Goal: Find specific page/section: Find specific page/section

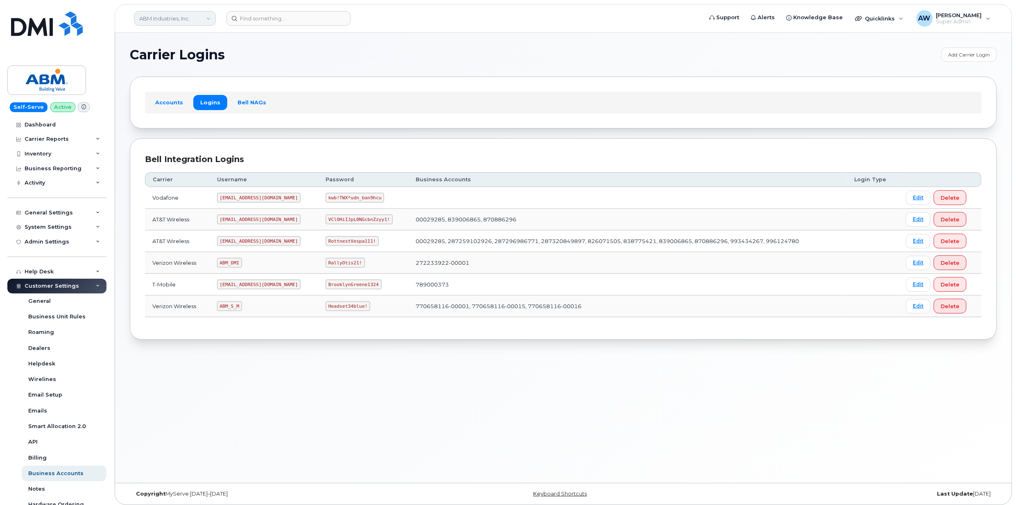
click at [174, 17] on link "ABM Industries, Inc." at bounding box center [175, 18] width 82 height 15
type input "bmw"
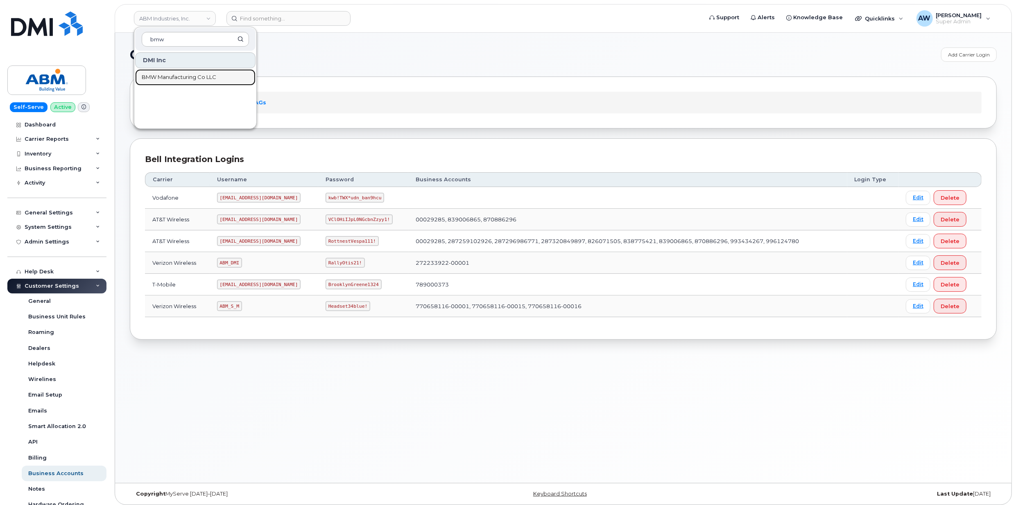
click at [190, 76] on span "BMW Manufacturing Co LLC" at bounding box center [179, 77] width 75 height 8
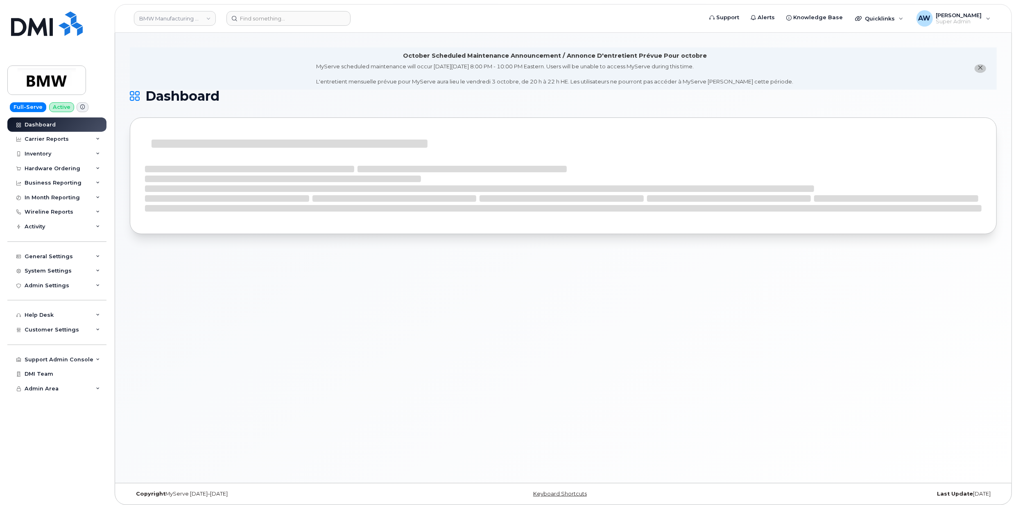
click at [984, 70] on button "close notification" at bounding box center [980, 68] width 11 height 9
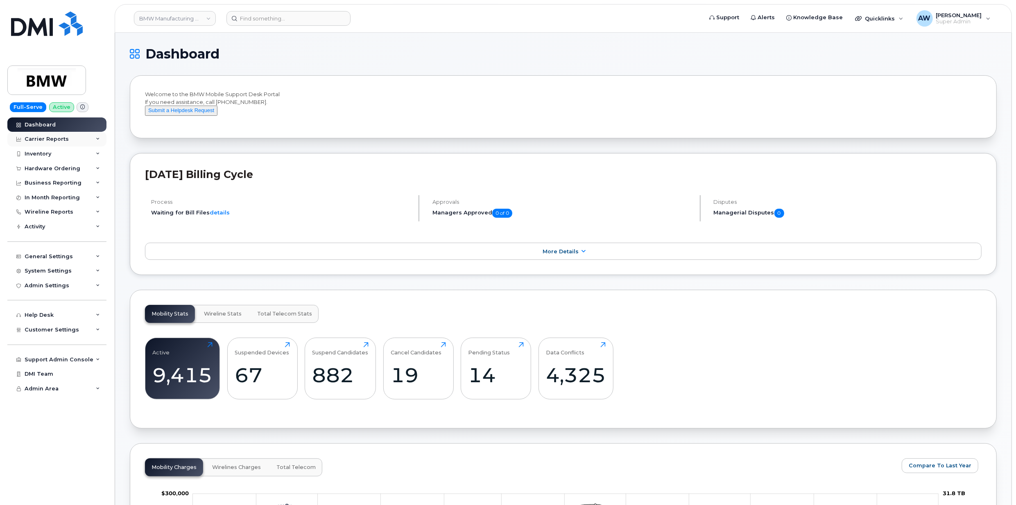
click at [56, 135] on div "Carrier Reports" at bounding box center [56, 139] width 99 height 15
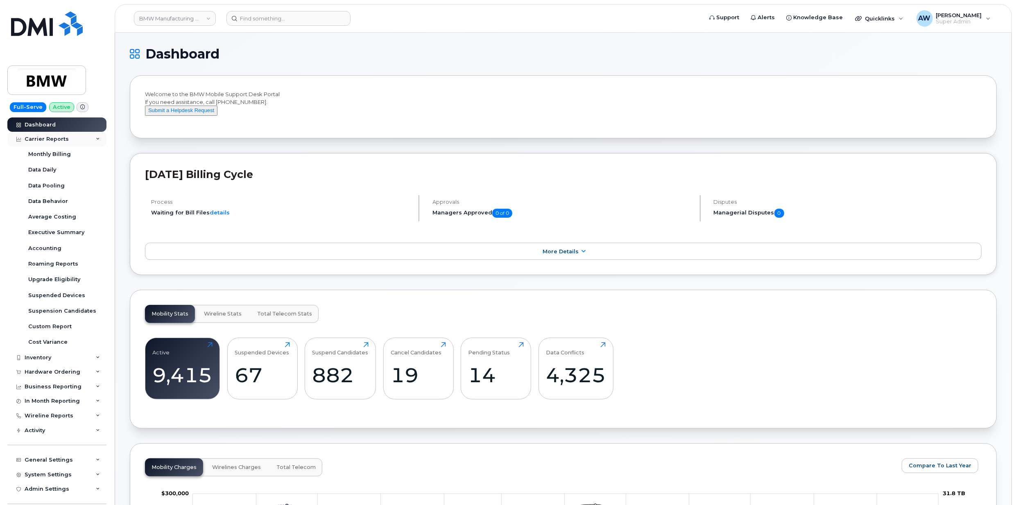
click at [56, 135] on div "Carrier Reports" at bounding box center [56, 139] width 99 height 15
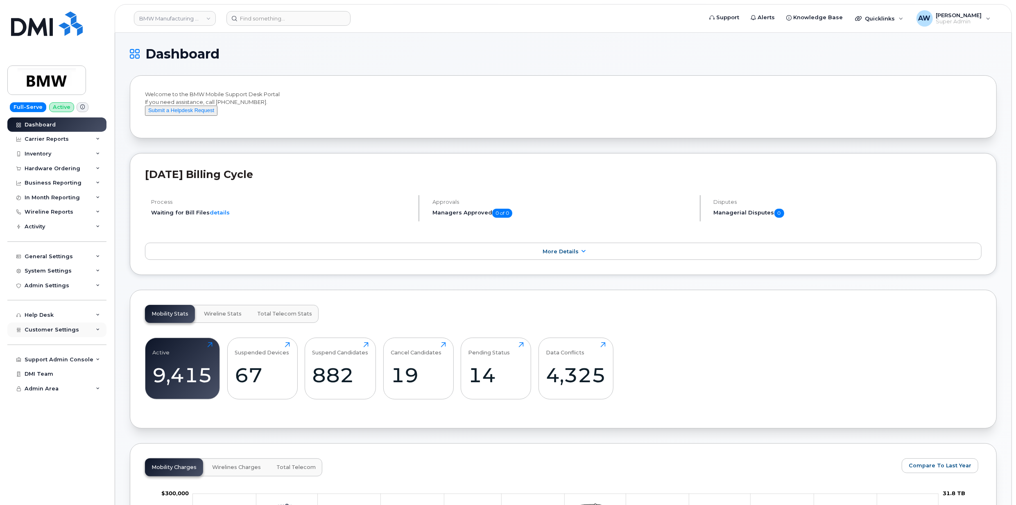
click at [73, 334] on div "Customer Settings" at bounding box center [56, 330] width 99 height 15
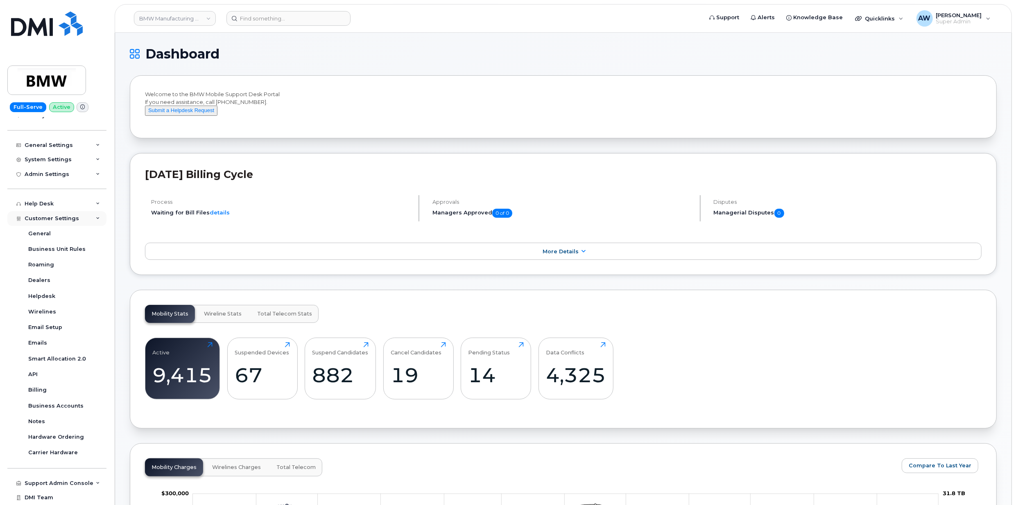
scroll to position [125, 0]
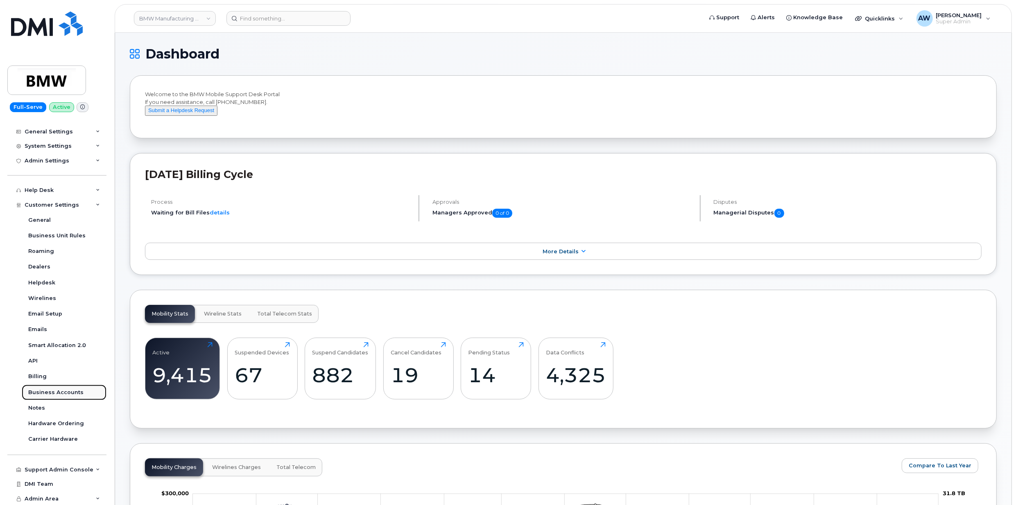
click at [74, 391] on div "Business Accounts" at bounding box center [55, 392] width 55 height 7
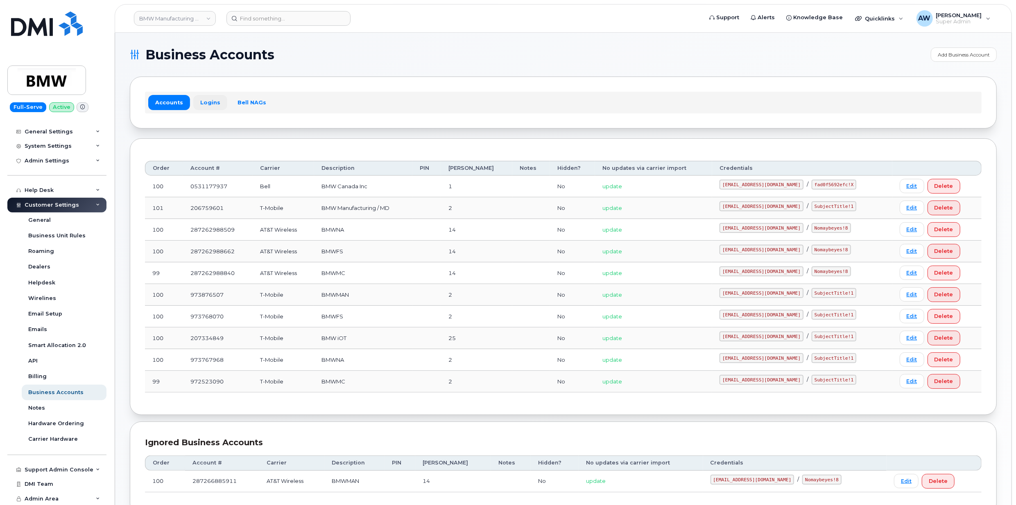
click at [209, 96] on link "Logins" at bounding box center [210, 102] width 34 height 15
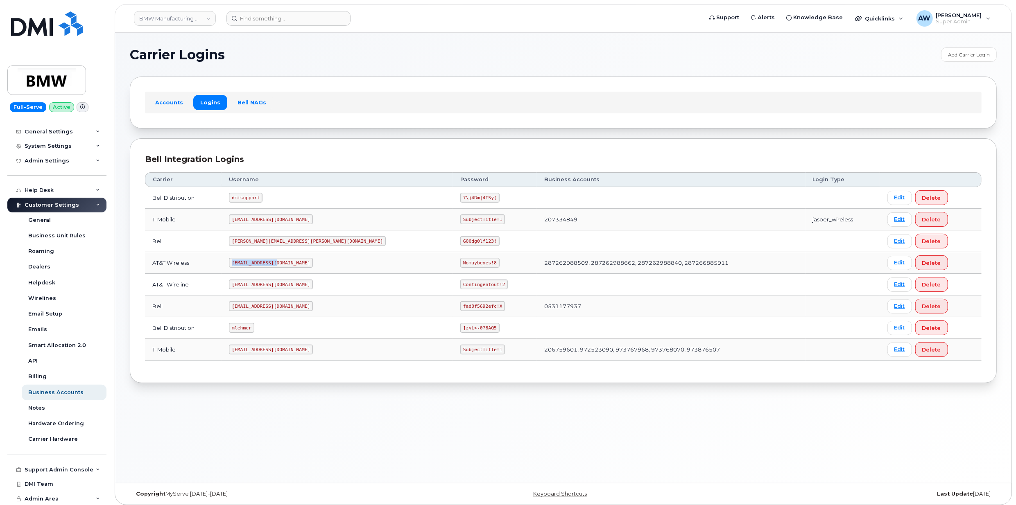
drag, startPoint x: 247, startPoint y: 265, endPoint x: 296, endPoint y: 265, distance: 49.1
click at [296, 265] on td "MS-BMW@dminc.com" at bounding box center [337, 263] width 231 height 22
copy code "MS-BMW@dminc.com"
drag, startPoint x: 367, startPoint y: 266, endPoint x: 408, endPoint y: 265, distance: 40.5
click at [453, 265] on td "Nomaybeyes!8" at bounding box center [495, 263] width 84 height 22
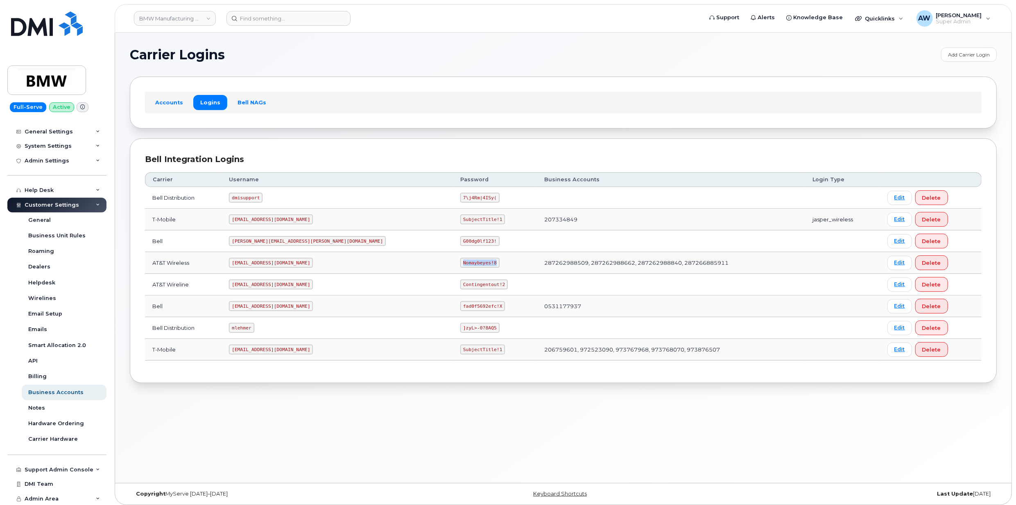
copy code "Nomaybeyes!8"
click at [887, 281] on link "Edit" at bounding box center [899, 285] width 25 height 14
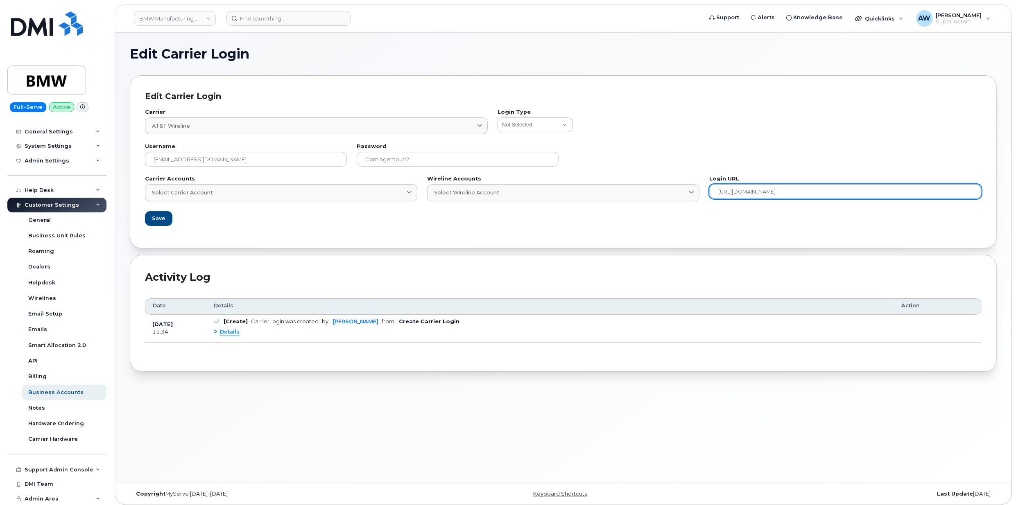
click at [850, 194] on input "https://businesscenter.att.com/ebiz/dashboard/v2/index.html#/dashboard" at bounding box center [845, 191] width 272 height 15
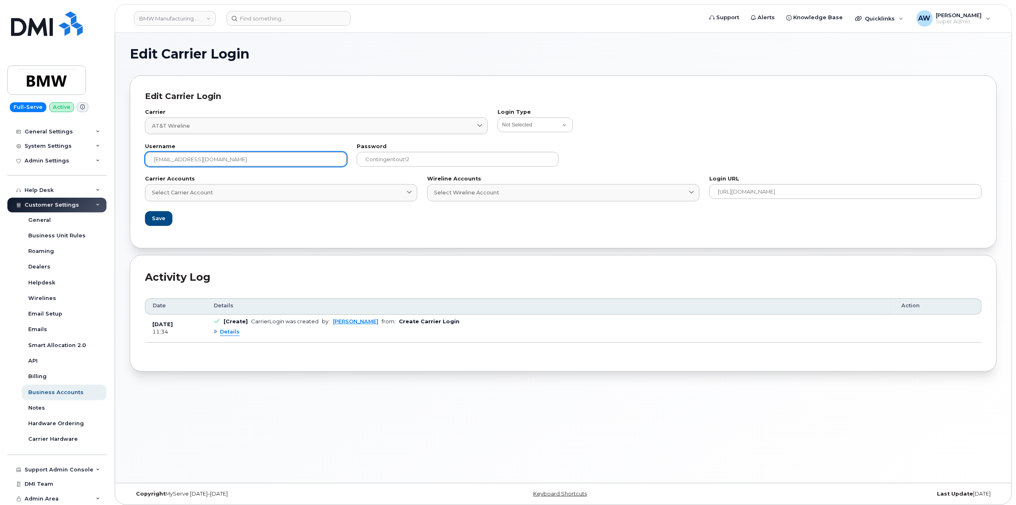
click at [227, 167] on input "wgeary@dminc.com" at bounding box center [246, 159] width 202 height 15
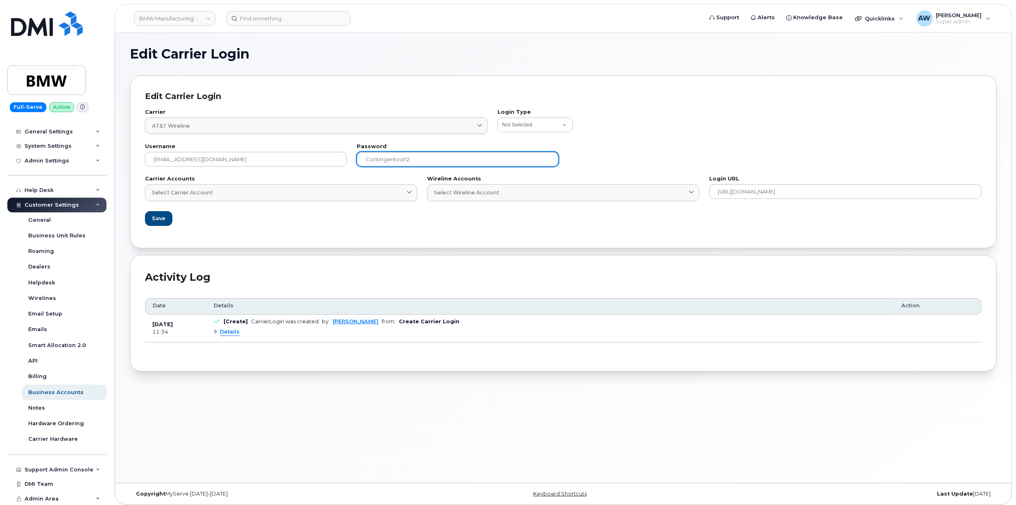
click at [488, 155] on input "Contingentout!2" at bounding box center [458, 159] width 202 height 15
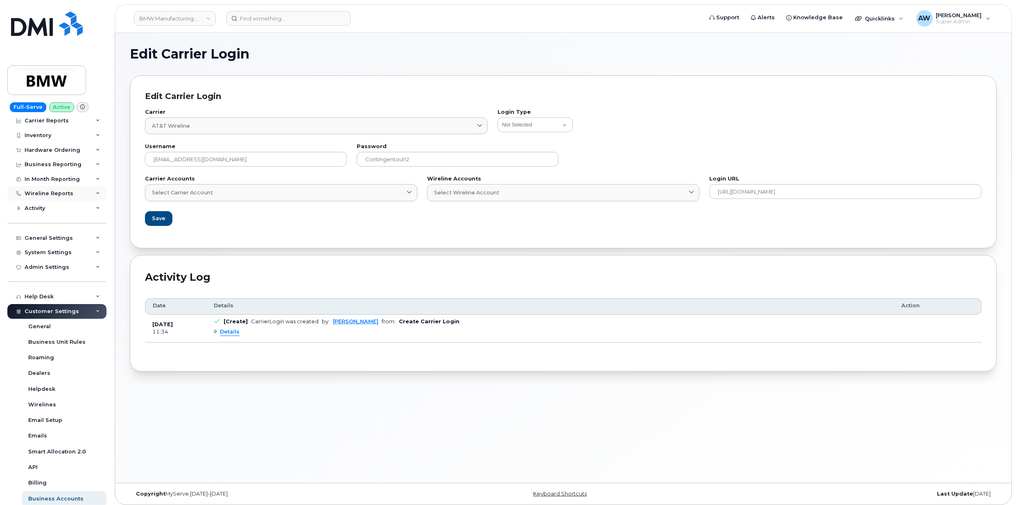
scroll to position [16, 0]
click at [90, 196] on div "Wireline Reports" at bounding box center [56, 196] width 99 height 15
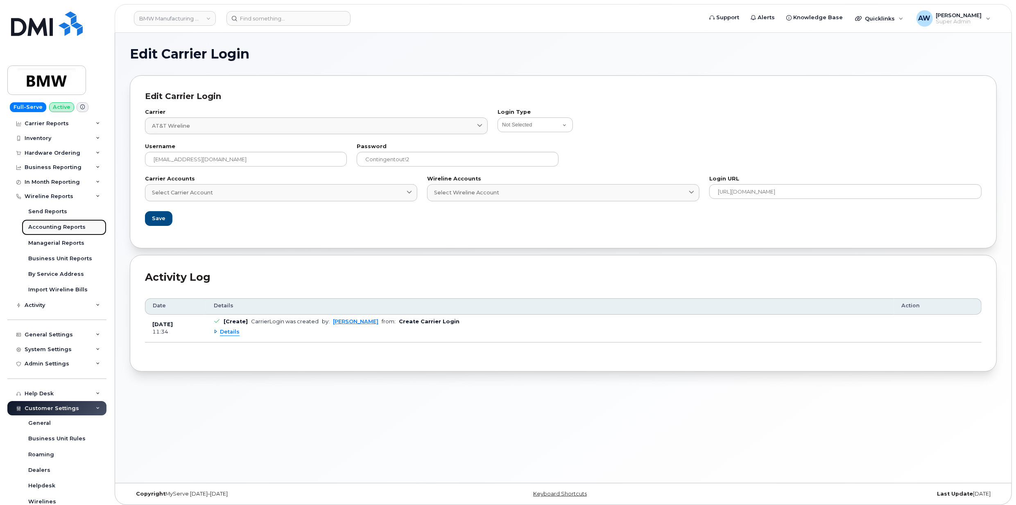
click at [66, 225] on div "Accounting Reports" at bounding box center [56, 227] width 57 height 7
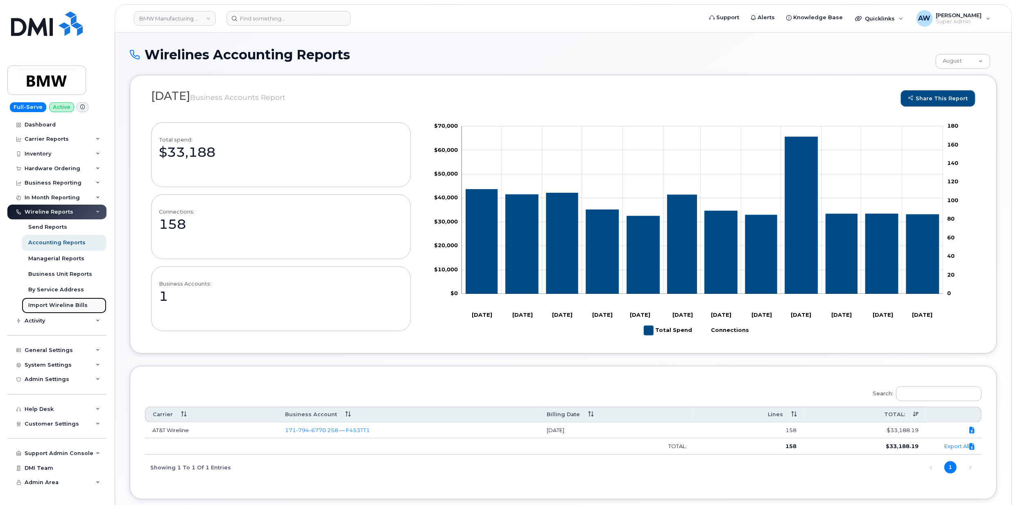
click at [74, 306] on div "Import Wireline Bills" at bounding box center [57, 305] width 59 height 7
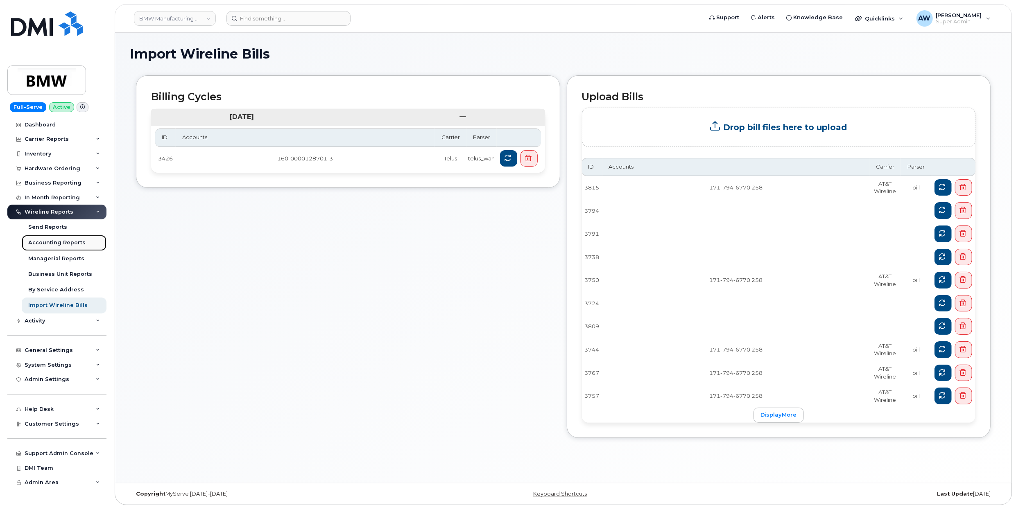
click at [53, 244] on div "Accounting Reports" at bounding box center [56, 242] width 57 height 7
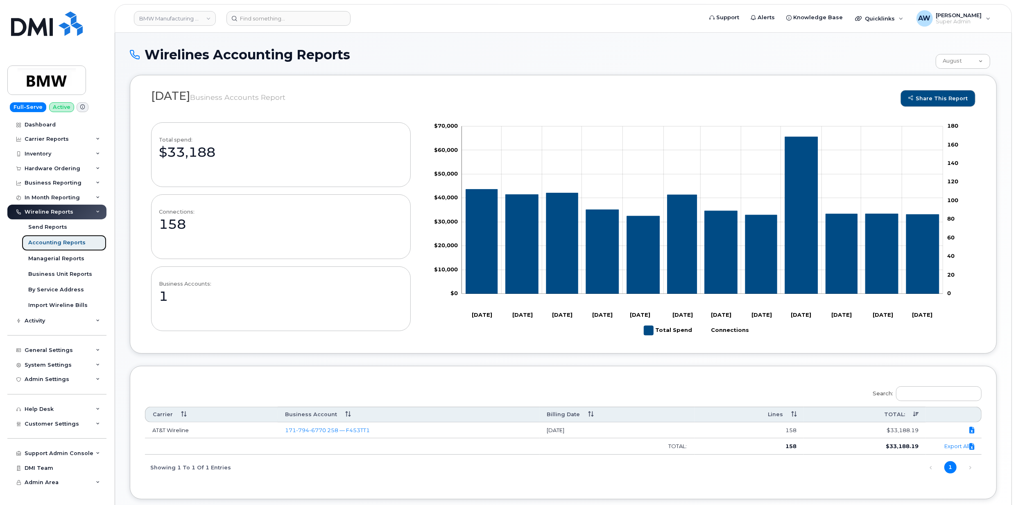
click at [53, 244] on div "Accounting Reports" at bounding box center [56, 242] width 57 height 7
click at [53, 303] on div "Import Wireline Bills" at bounding box center [57, 305] width 59 height 7
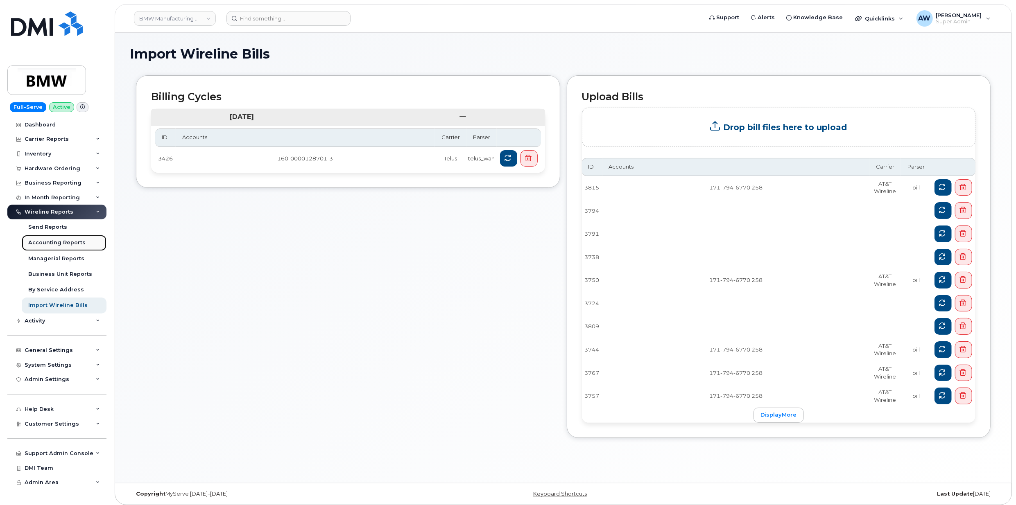
click at [46, 243] on div "Accounting Reports" at bounding box center [56, 242] width 57 height 7
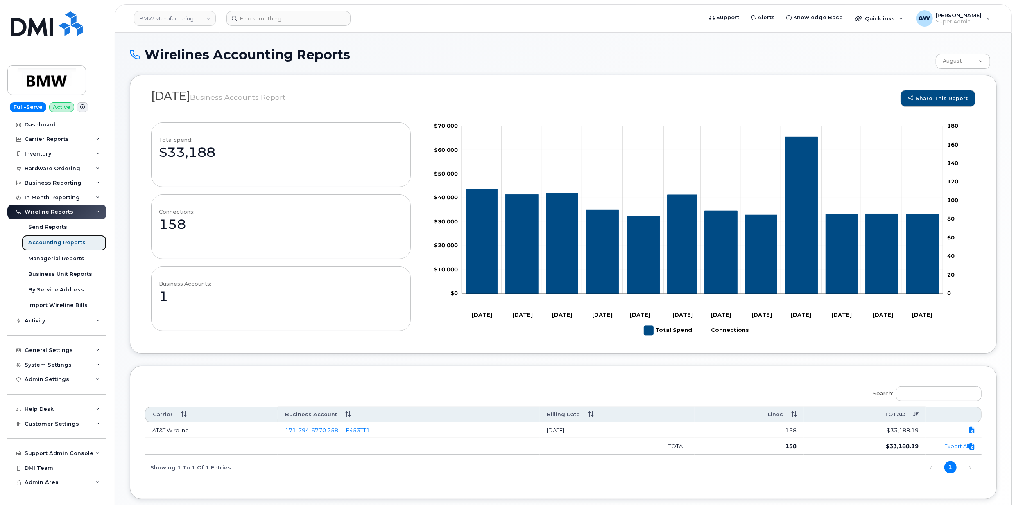
click at [52, 241] on div "Accounting Reports" at bounding box center [56, 242] width 57 height 7
click at [66, 303] on div "Import Wireline Bills" at bounding box center [57, 305] width 59 height 7
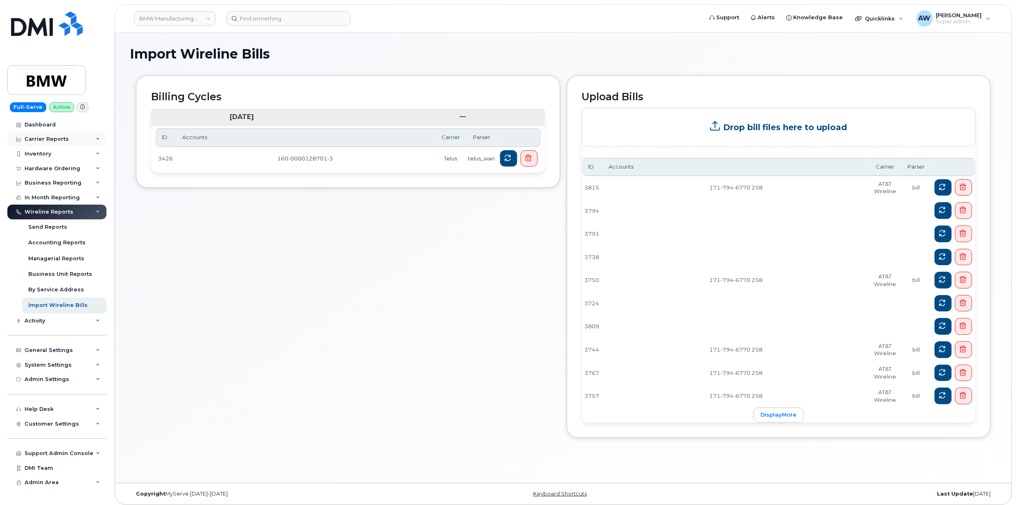
click at [59, 139] on div "Carrier Reports" at bounding box center [47, 139] width 44 height 7
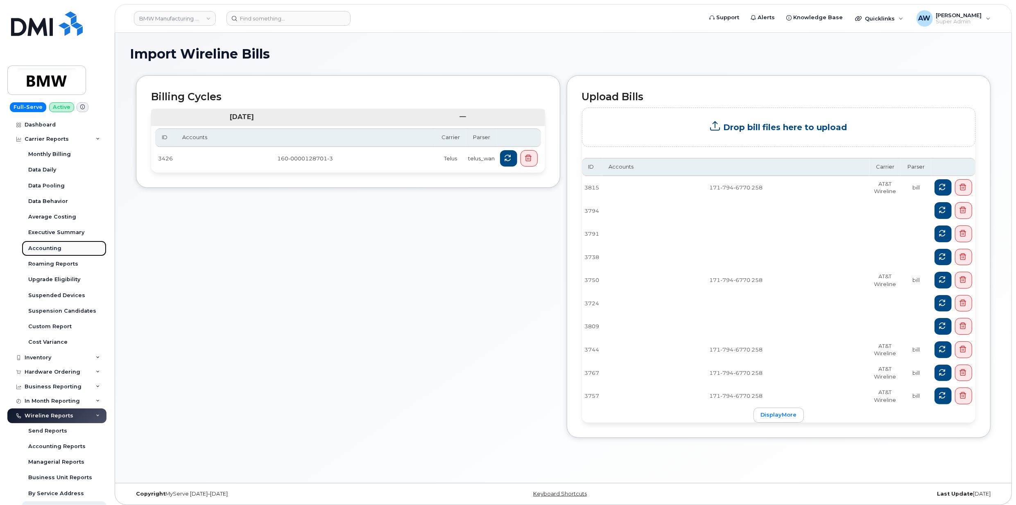
click at [74, 246] on link "Accounting" at bounding box center [64, 249] width 85 height 16
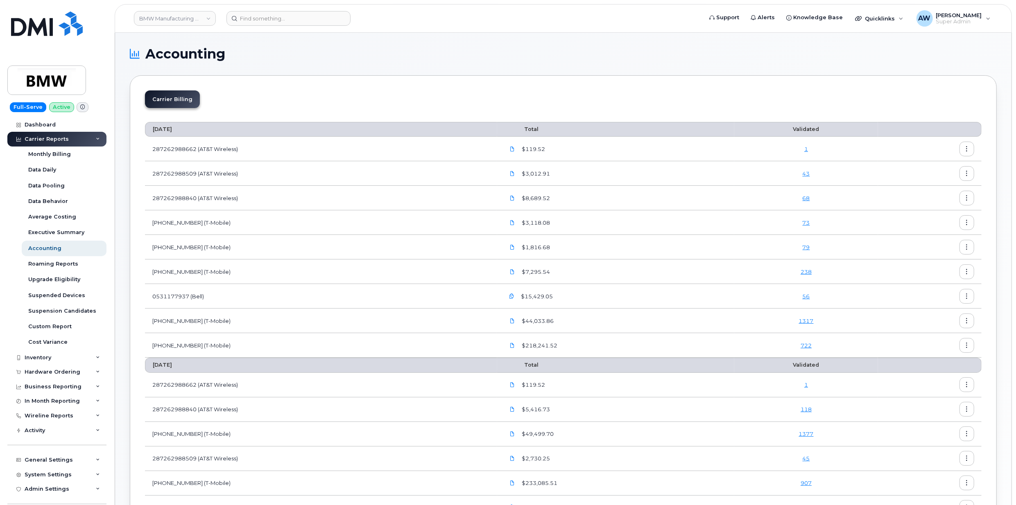
click at [967, 147] on icon "button" at bounding box center [966, 149] width 5 height 5
click at [918, 179] on span "Download" at bounding box center [930, 182] width 32 height 7
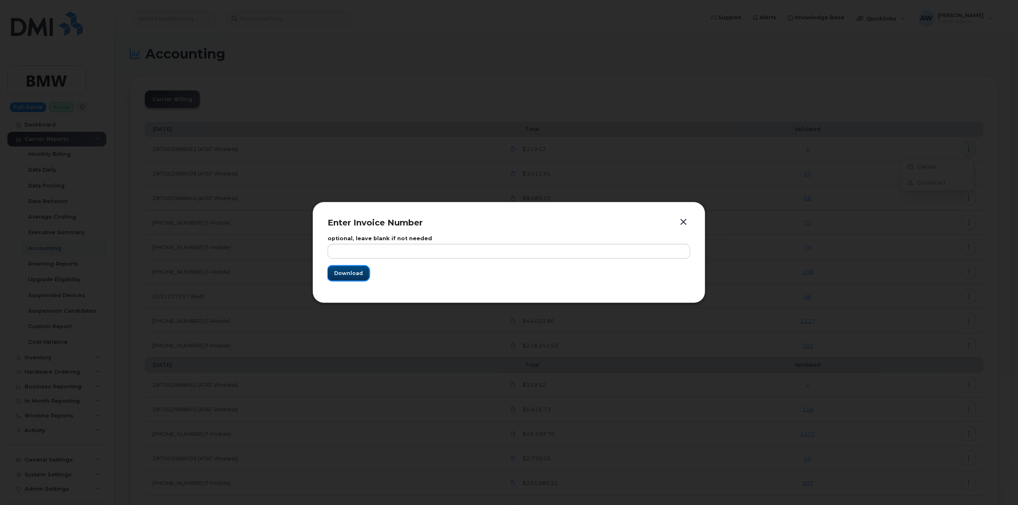
click at [350, 274] on span "Download" at bounding box center [348, 273] width 29 height 8
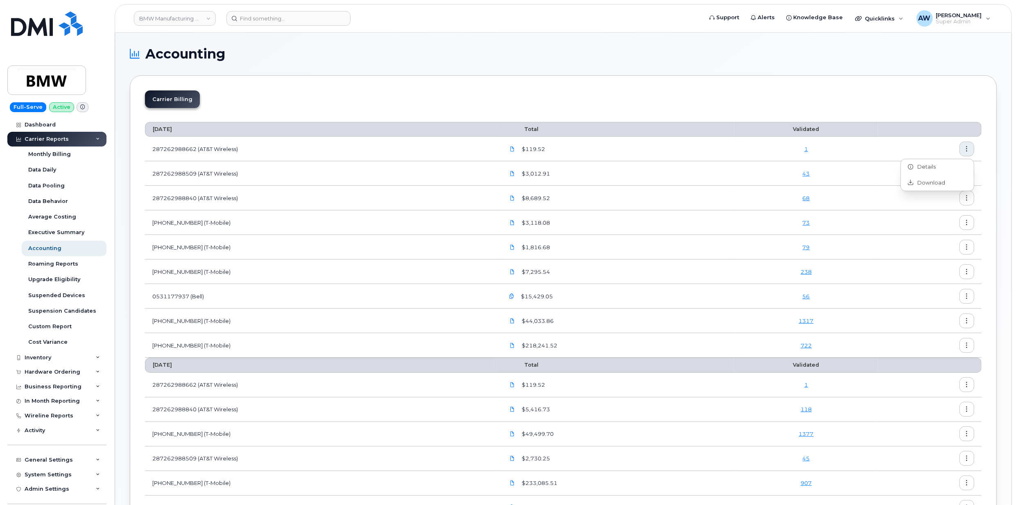
drag, startPoint x: 990, startPoint y: 207, endPoint x: 989, endPoint y: 202, distance: 4.9
click at [990, 207] on div "Carrier Billing September 2025 Total Validated 287262988662 (AT&T Wireless) $11…" at bounding box center [563, 478] width 867 height 806
click at [964, 170] on button "button" at bounding box center [966, 173] width 15 height 15
click at [903, 208] on div "Download" at bounding box center [937, 208] width 73 height 16
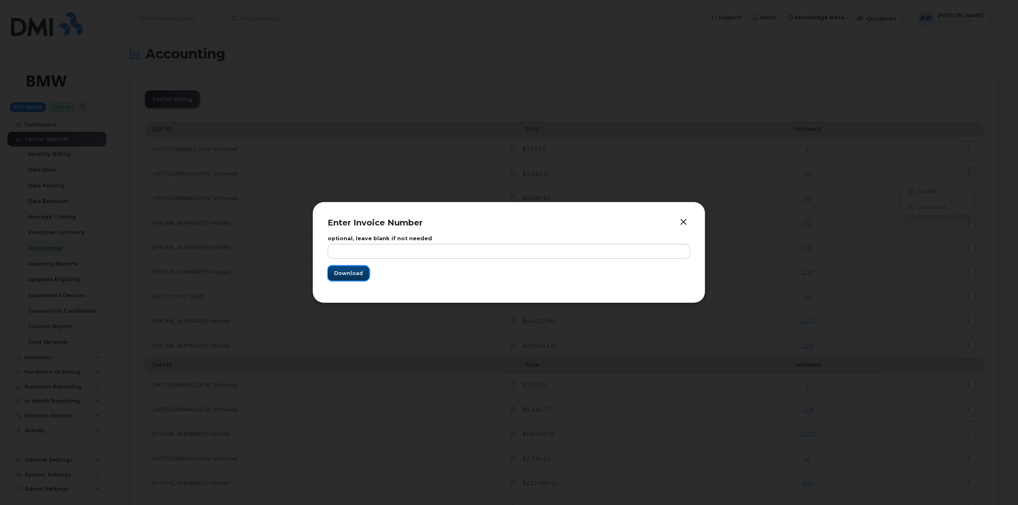
click at [343, 274] on span "Download" at bounding box center [348, 273] width 29 height 8
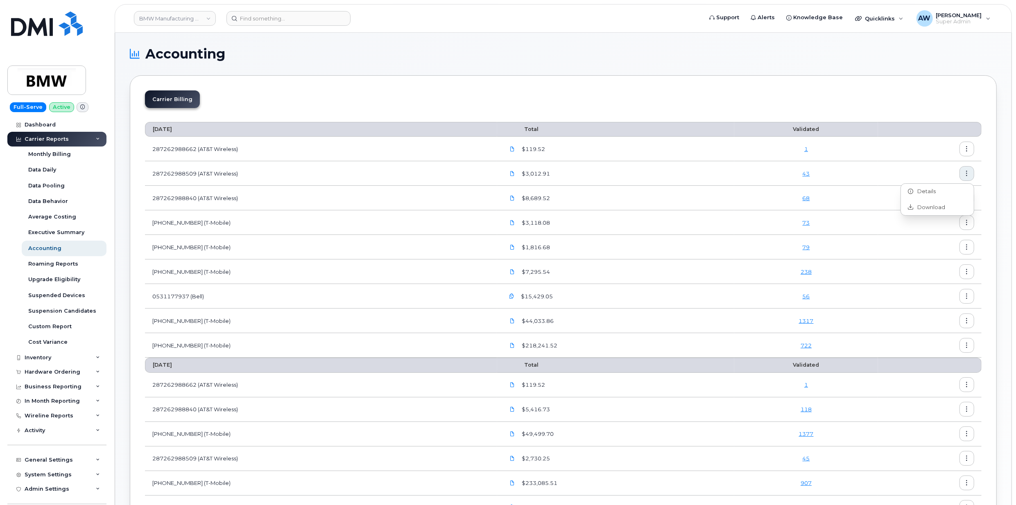
click at [670, 78] on div "Carrier Billing September 2025 Total Validated 287262988662 (AT&T Wireless) $11…" at bounding box center [563, 478] width 867 height 806
click at [966, 201] on button "button" at bounding box center [966, 198] width 15 height 15
click at [910, 233] on icon at bounding box center [910, 231] width 5 height 5
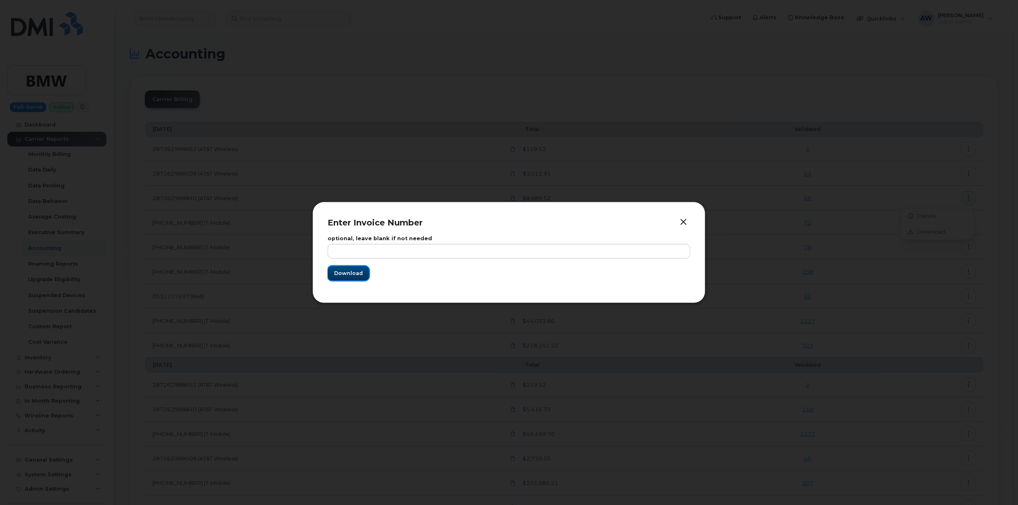
click at [353, 278] on button "Download" at bounding box center [349, 273] width 42 height 15
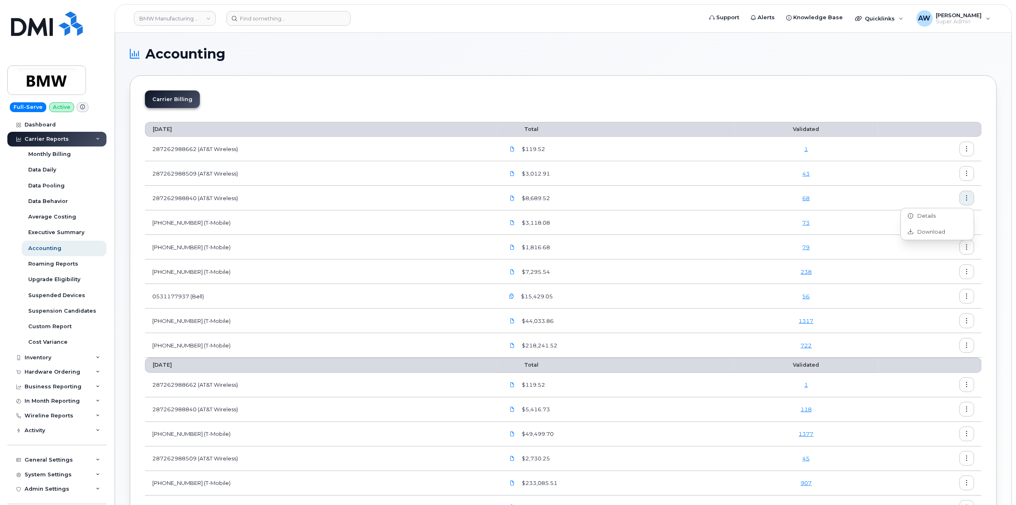
click at [529, 73] on section "Accounting Carrier Billing September 2025 Total Validated 287262988662 (AT&T Wi…" at bounding box center [563, 465] width 867 height 834
click at [58, 418] on div "Wireline Reports" at bounding box center [49, 416] width 49 height 7
click at [63, 446] on div "Accounting Reports" at bounding box center [56, 446] width 57 height 7
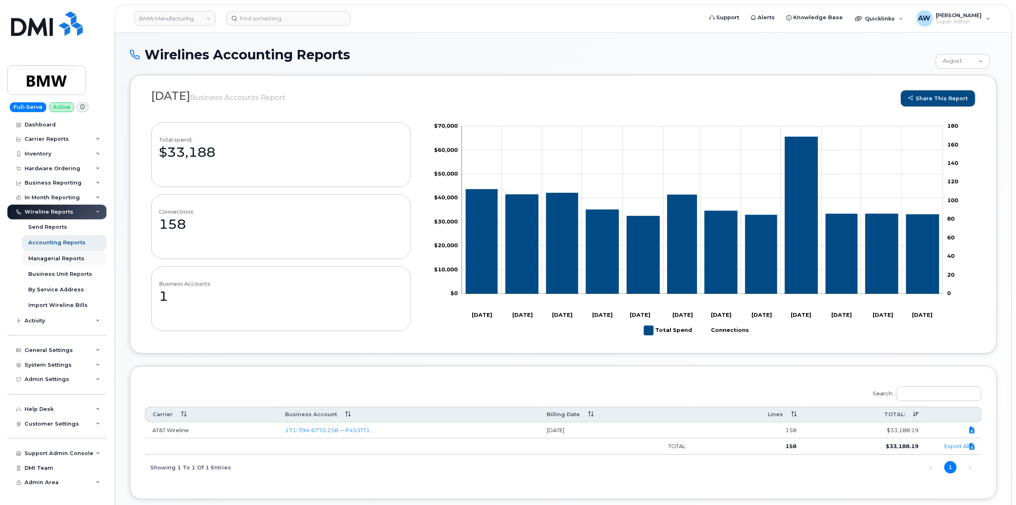
scroll to position [48, 0]
click at [71, 305] on div "Import Wireline Bills" at bounding box center [57, 305] width 59 height 7
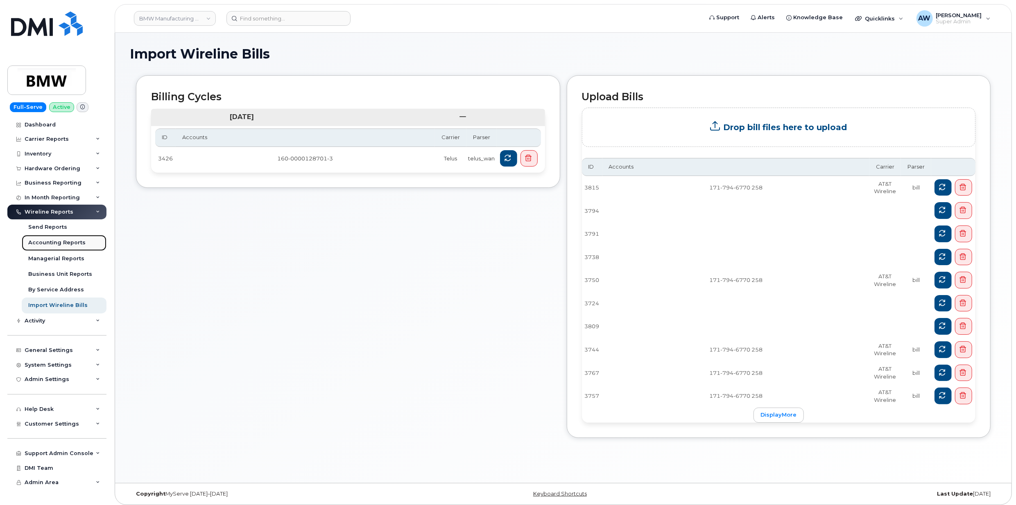
click at [63, 240] on div "Accounting Reports" at bounding box center [56, 242] width 57 height 7
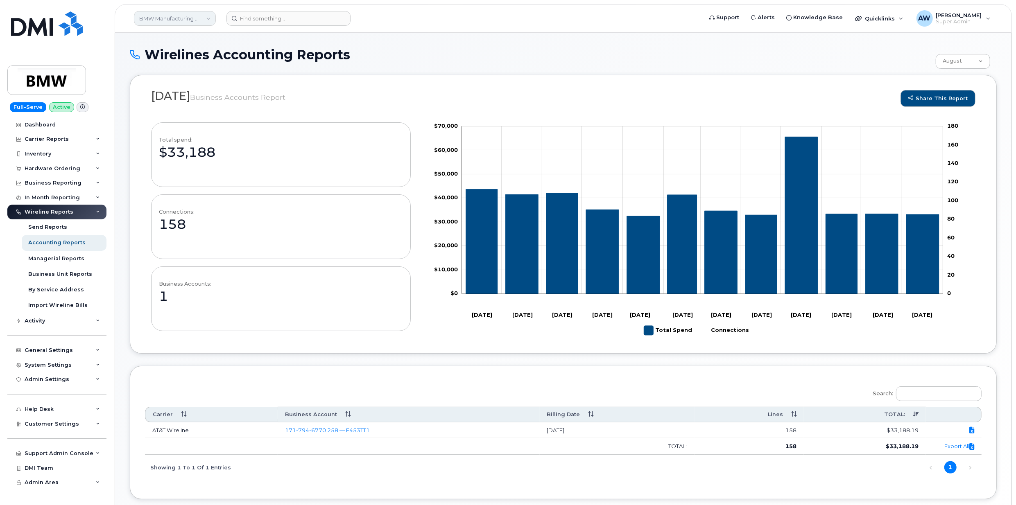
click at [175, 17] on link "BMW Manufacturing Co LLC" at bounding box center [175, 18] width 82 height 15
type input "abm"
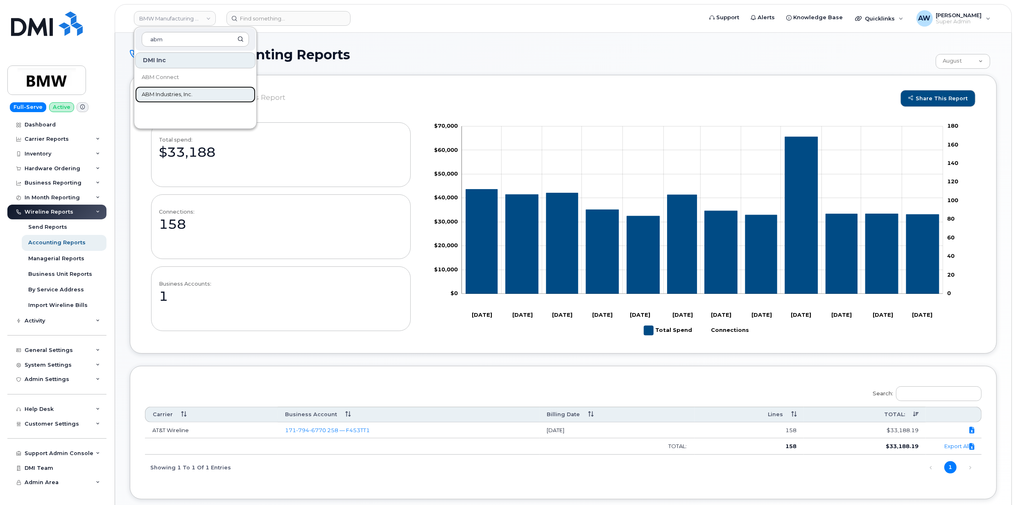
click at [185, 89] on link "ABM Industries, Inc." at bounding box center [195, 94] width 120 height 16
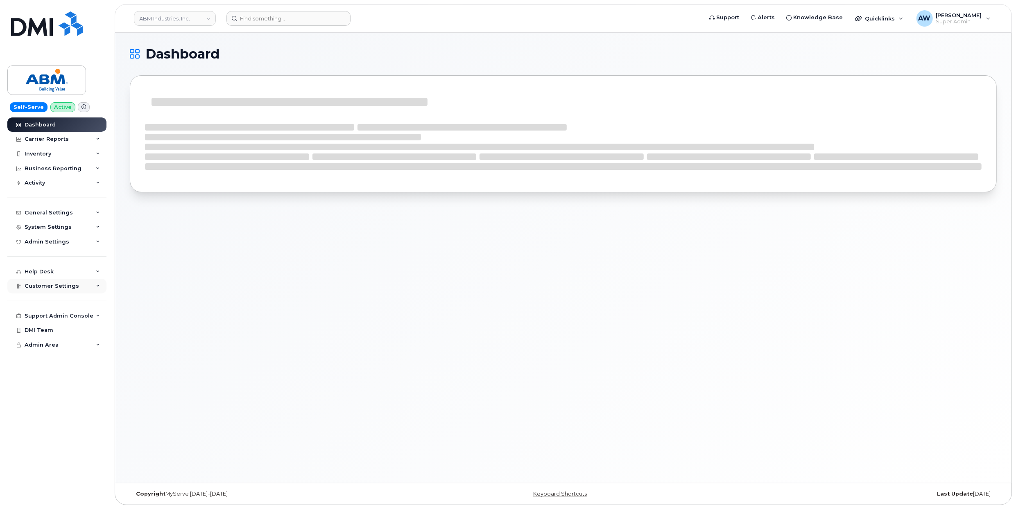
click at [82, 289] on div "Customer Settings" at bounding box center [56, 286] width 99 height 15
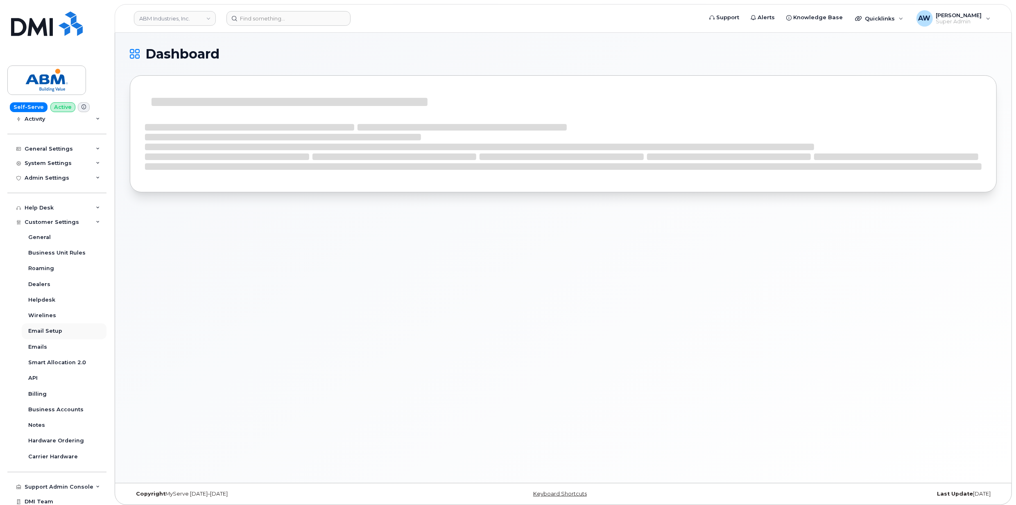
scroll to position [81, 0]
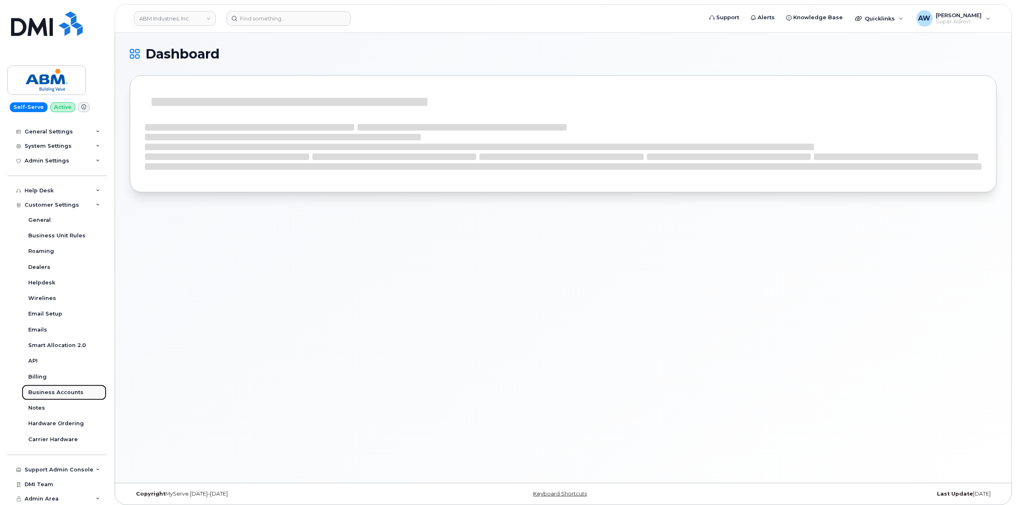
click at [79, 395] on link "Business Accounts" at bounding box center [64, 393] width 85 height 16
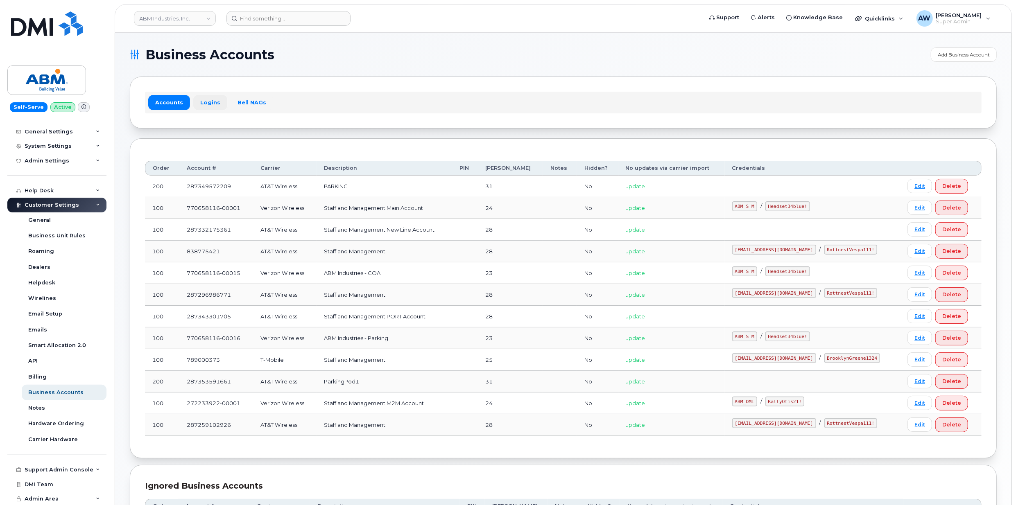
click at [198, 107] on link "Logins" at bounding box center [210, 102] width 34 height 15
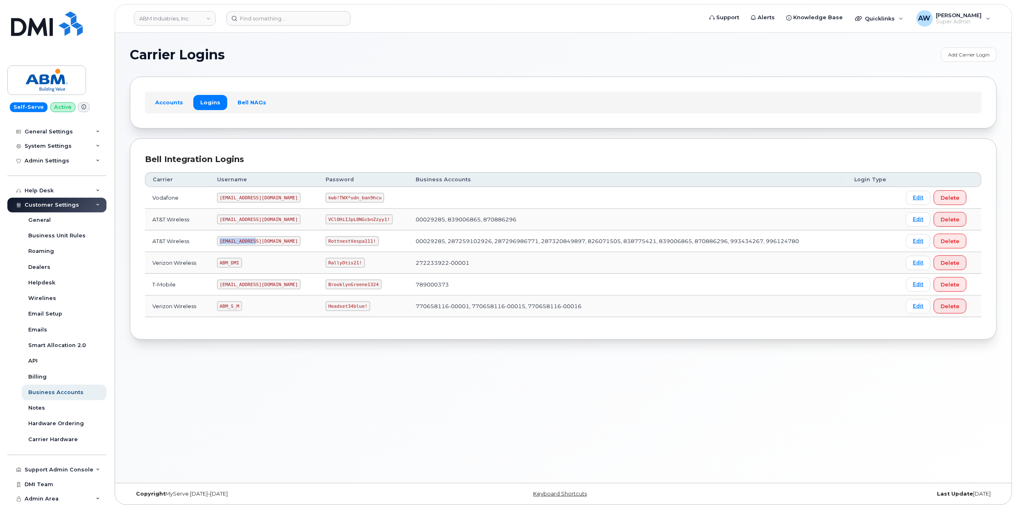
drag, startPoint x: 222, startPoint y: 243, endPoint x: 265, endPoint y: 247, distance: 43.2
click at [265, 247] on td "abm@dminc.com" at bounding box center [264, 242] width 109 height 22
copy code "abm@dminc.com"
drag, startPoint x: 301, startPoint y: 243, endPoint x: 346, endPoint y: 246, distance: 45.5
click at [346, 246] on code "RottnestVespa111!" at bounding box center [352, 241] width 53 height 10
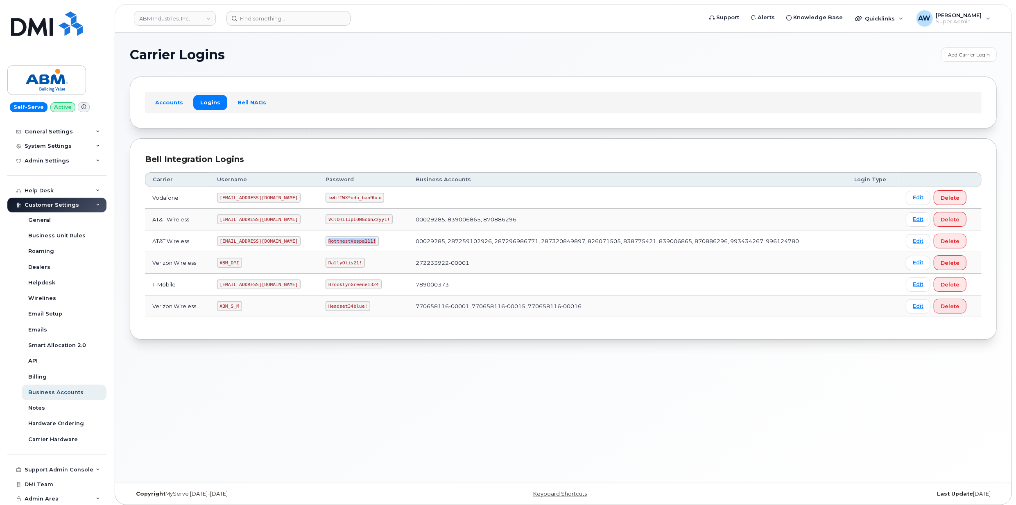
copy code "RottnestVespa111!"
click at [180, 17] on link "ABM Industries, Inc." at bounding box center [175, 18] width 82 height 15
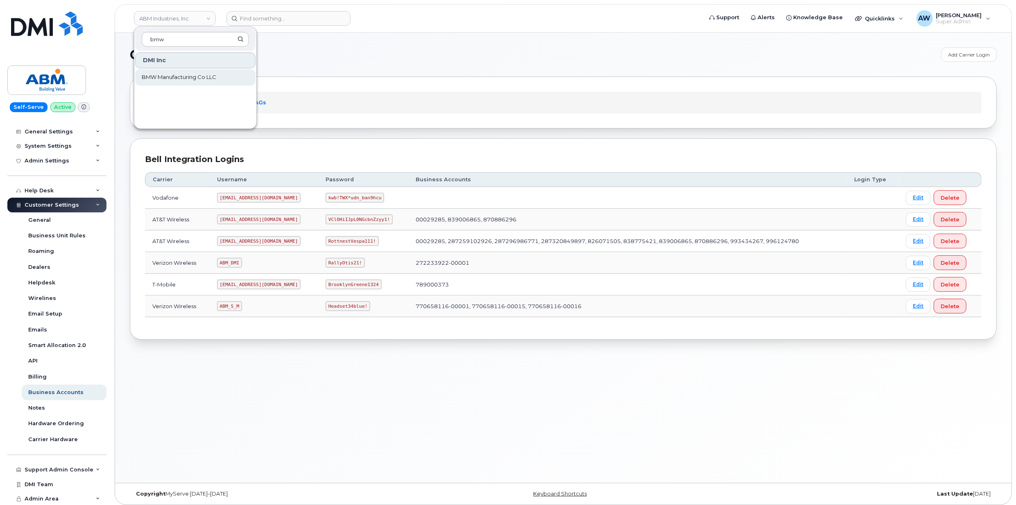
type input "bmw"
click at [183, 80] on span "BMW Manufacturing Co LLC" at bounding box center [179, 77] width 75 height 8
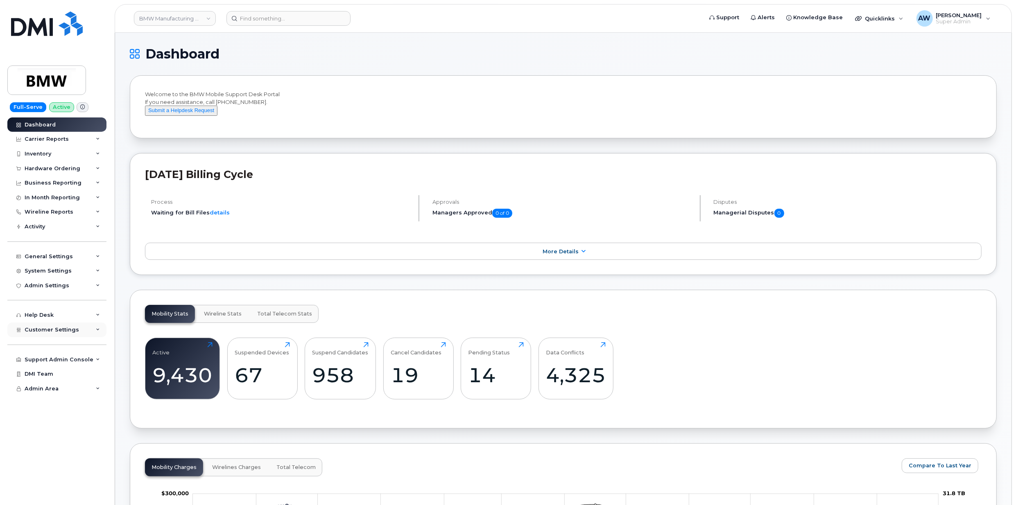
click at [102, 330] on div "Customer Settings" at bounding box center [56, 330] width 99 height 15
click at [84, 216] on div "Wireline Reports" at bounding box center [56, 212] width 99 height 15
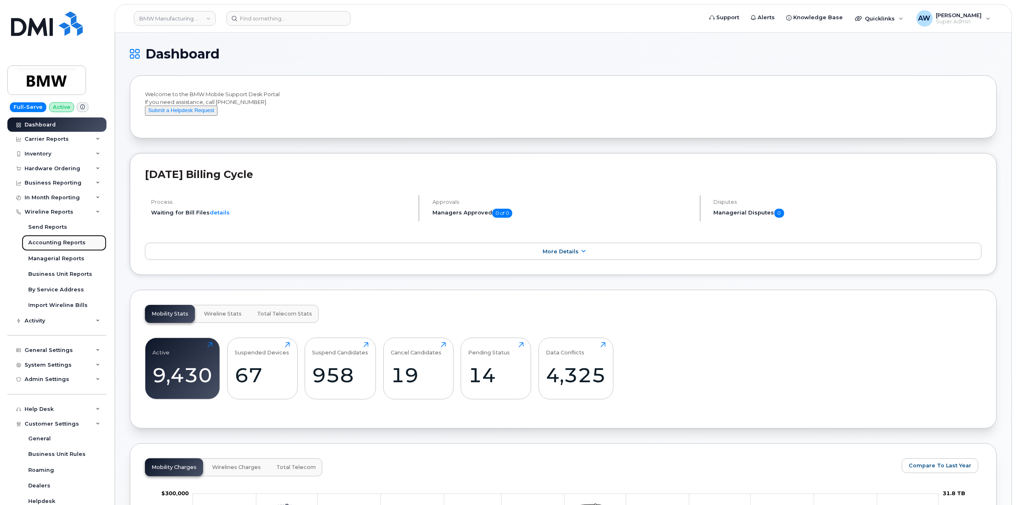
click at [76, 240] on div "Accounting Reports" at bounding box center [56, 242] width 57 height 7
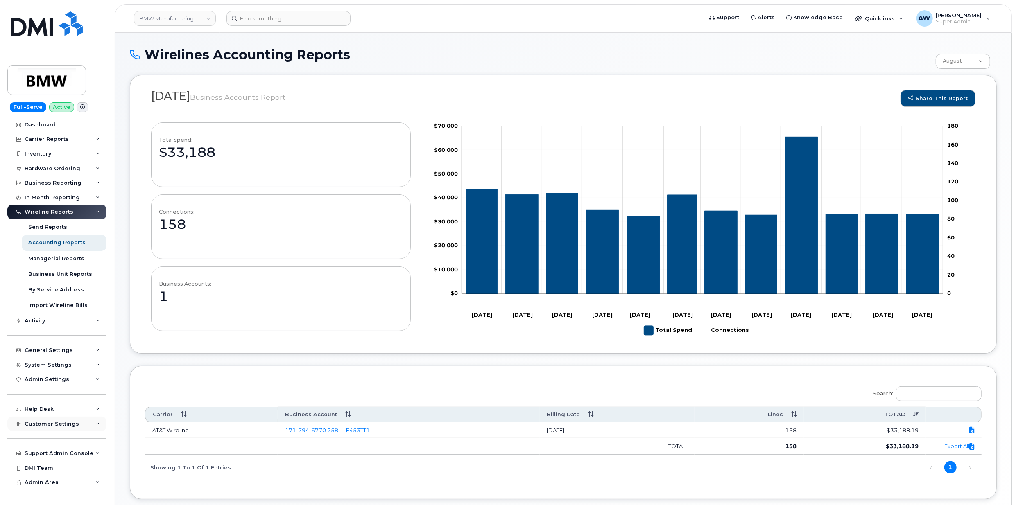
click at [56, 428] on div "Customer Settings" at bounding box center [56, 424] width 99 height 15
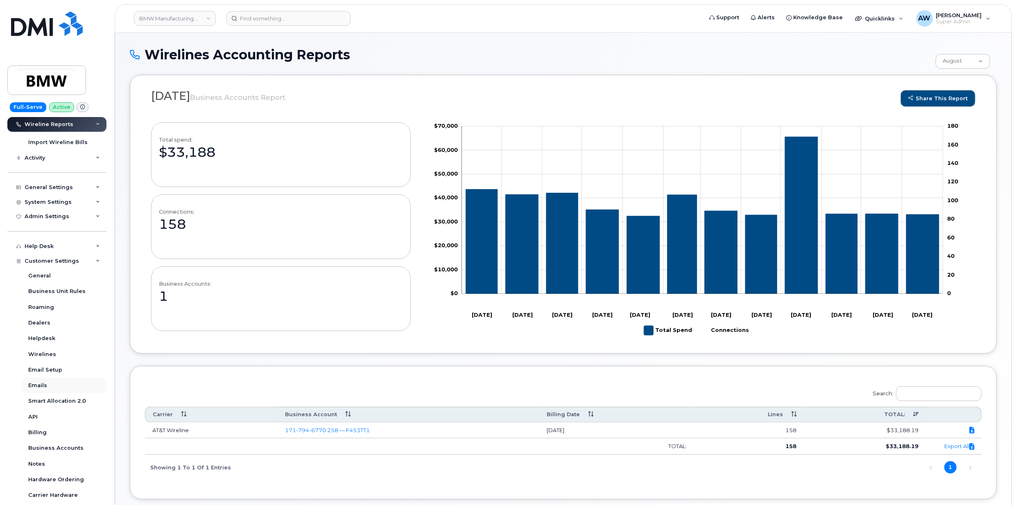
scroll to position [164, 0]
click at [69, 448] on div "Business Accounts" at bounding box center [55, 447] width 55 height 7
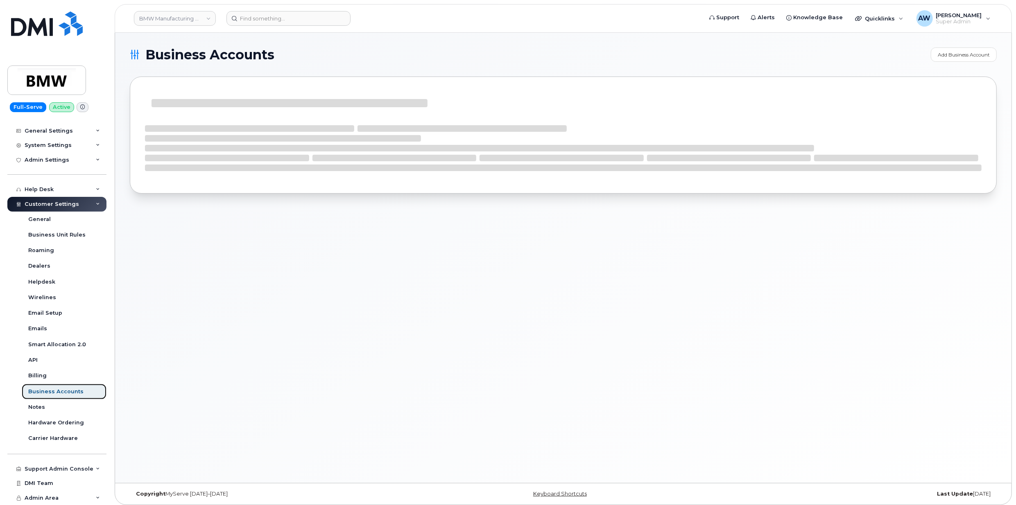
scroll to position [125, 0]
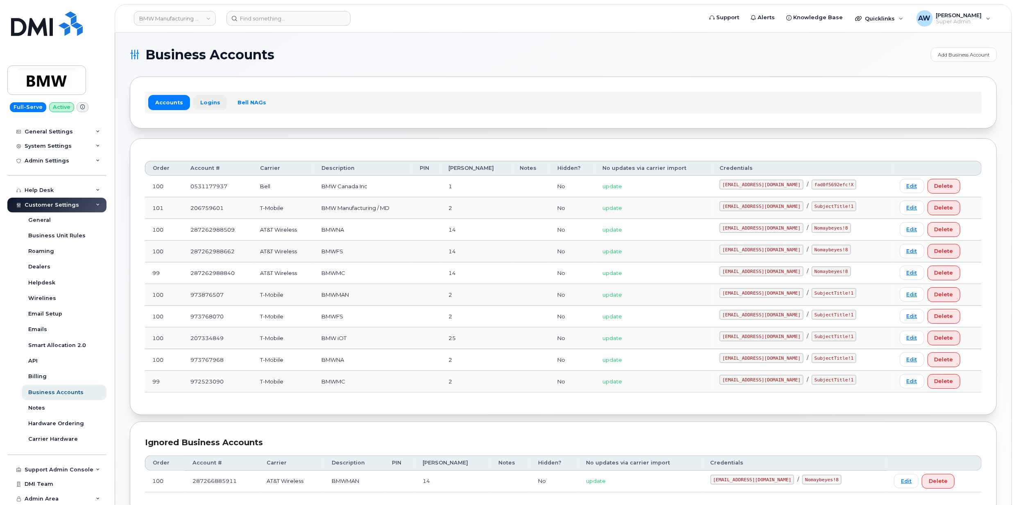
click at [212, 97] on link "Logins" at bounding box center [210, 102] width 34 height 15
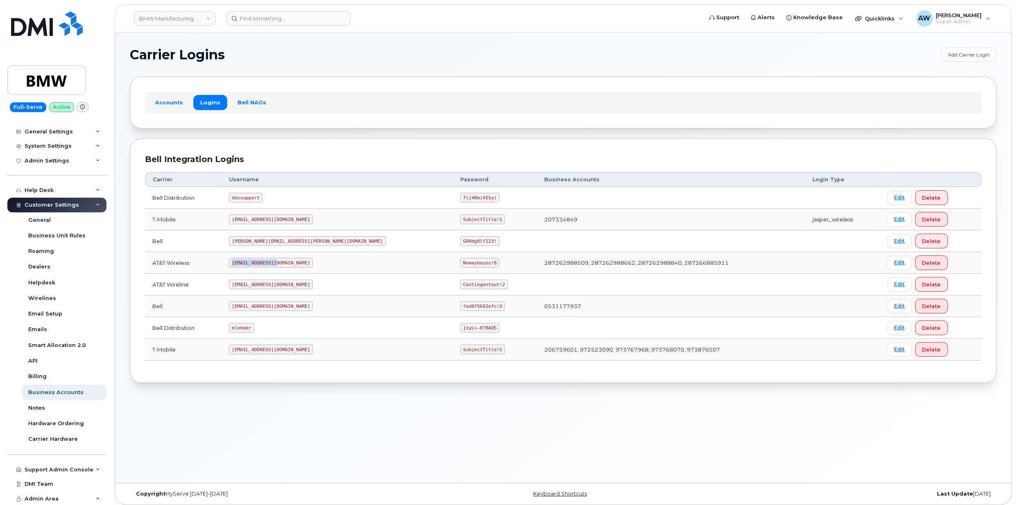
drag, startPoint x: 247, startPoint y: 266, endPoint x: 296, endPoint y: 266, distance: 49.1
click at [296, 266] on td "MS-BMW@dminc.com" at bounding box center [337, 263] width 231 height 22
copy code "MS-BMW@dminc.com"
drag, startPoint x: 369, startPoint y: 264, endPoint x: 400, endPoint y: 264, distance: 31.1
click at [460, 264] on code "Nomaybeyes!8" at bounding box center [479, 263] width 39 height 10
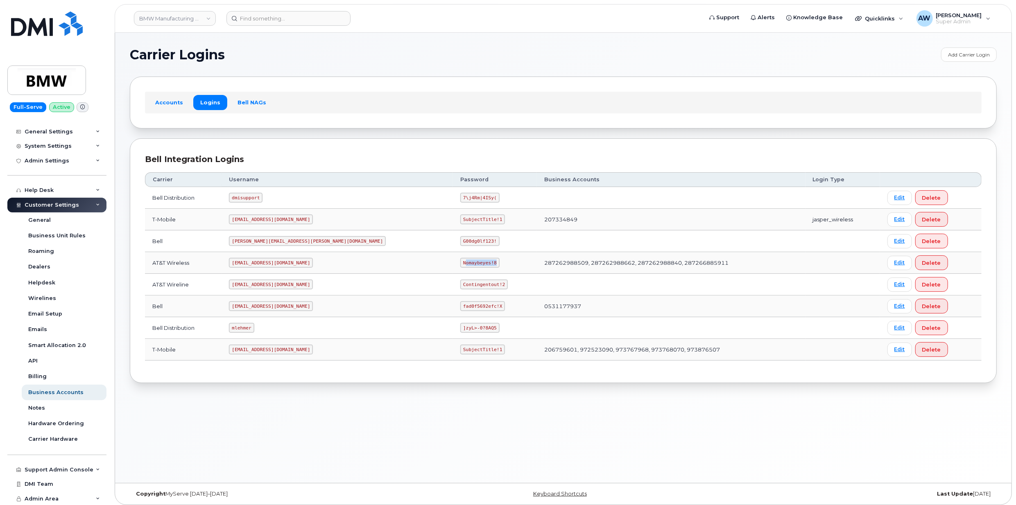
drag, startPoint x: 400, startPoint y: 264, endPoint x: 366, endPoint y: 265, distance: 34.8
click at [460, 267] on code "Nomaybeyes!8" at bounding box center [479, 263] width 39 height 10
drag, startPoint x: 366, startPoint y: 263, endPoint x: 399, endPoint y: 264, distance: 33.2
click at [460, 264] on code "Nomaybeyes!8" at bounding box center [479, 263] width 39 height 10
copy code "Nomaybeyes!8"
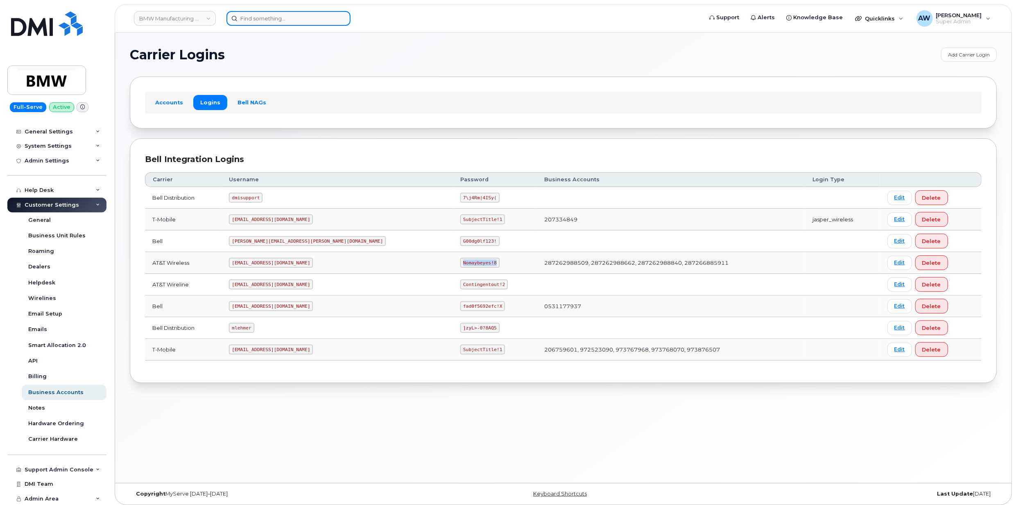
click at [249, 17] on input at bounding box center [288, 18] width 124 height 15
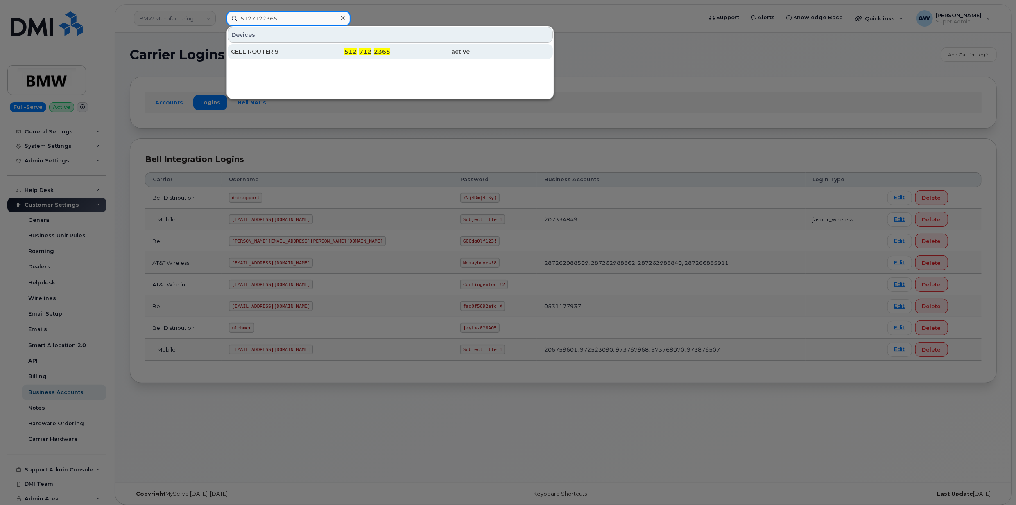
type input "5127122365"
click at [268, 45] on div "CELL ROUTER 9" at bounding box center [271, 51] width 80 height 15
